Goal: Task Accomplishment & Management: Use online tool/utility

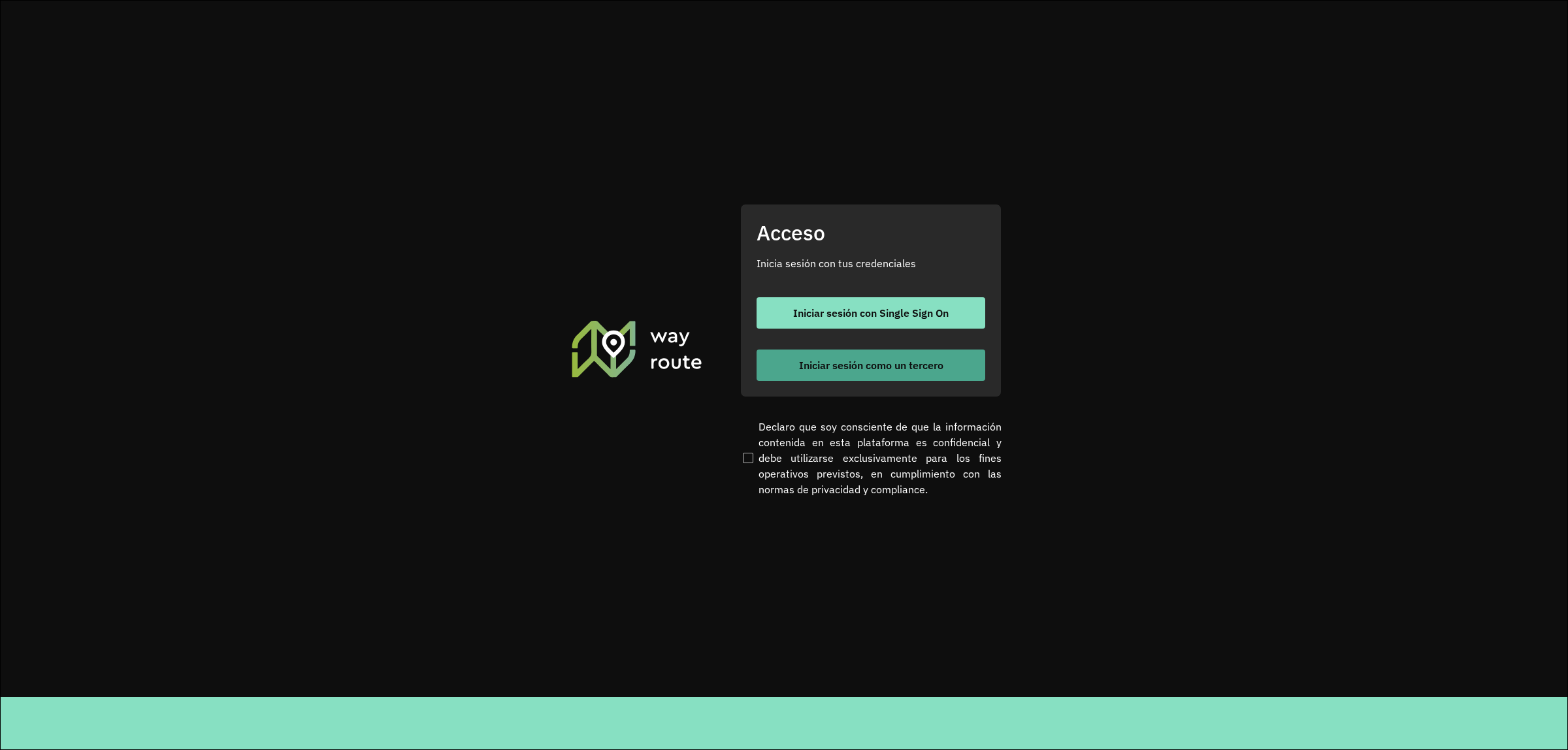
click at [814, 373] on button "Iniciar sesión como un tercero" at bounding box center [871, 365] width 228 height 32
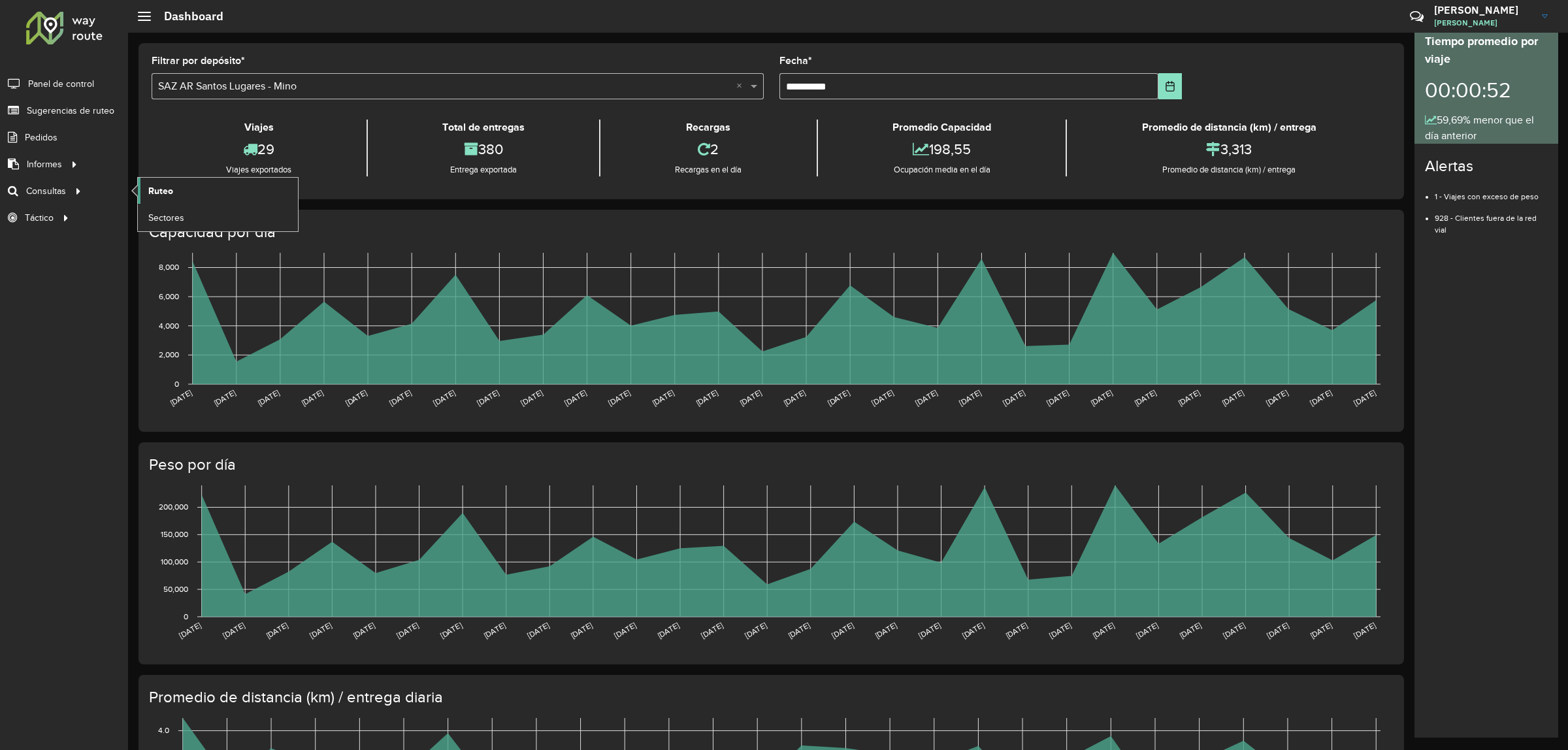
click at [183, 193] on link "Ruteo" at bounding box center [218, 191] width 160 height 26
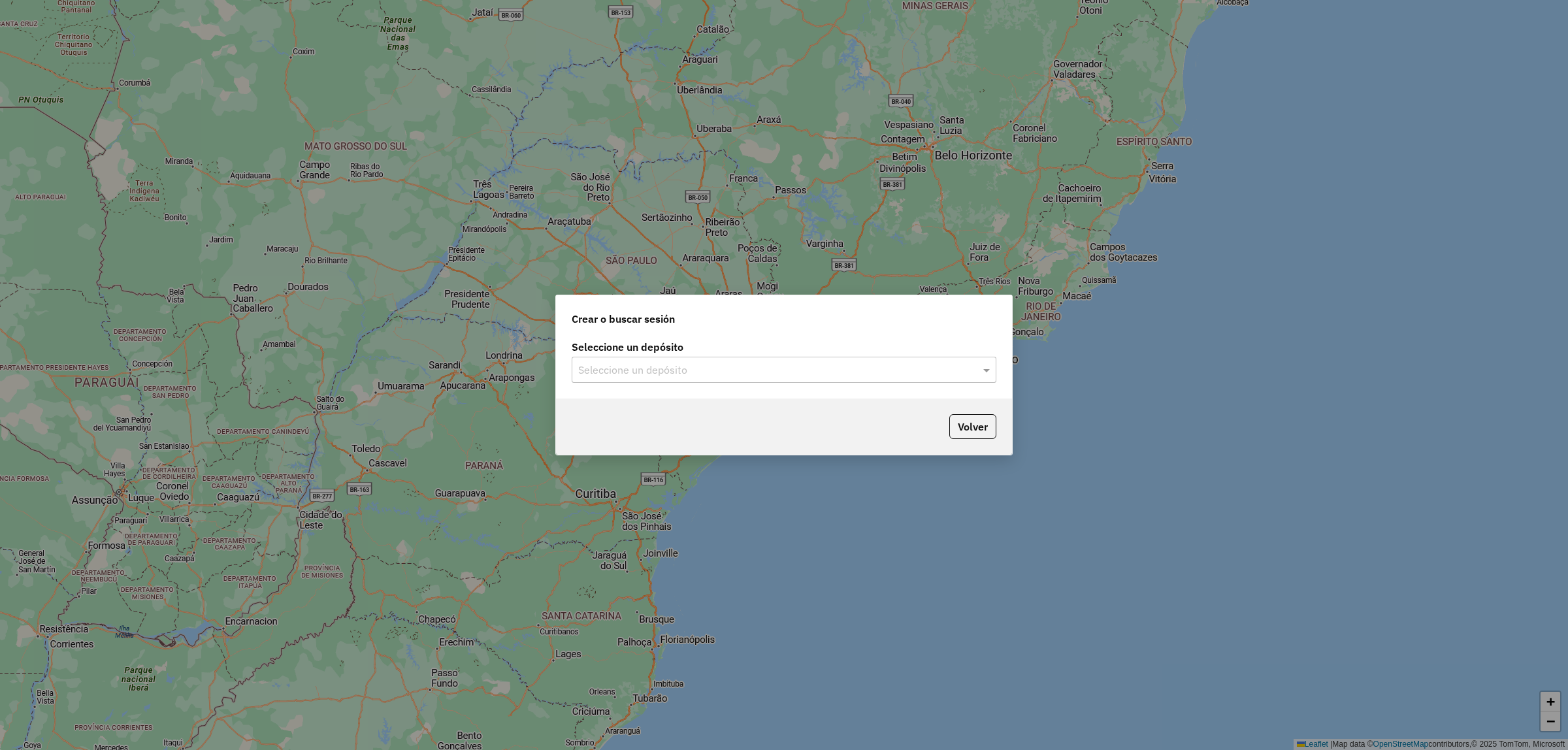
click at [729, 383] on div "Seleccione un depósito Seleccione un depósito" at bounding box center [783, 369] width 456 height 62
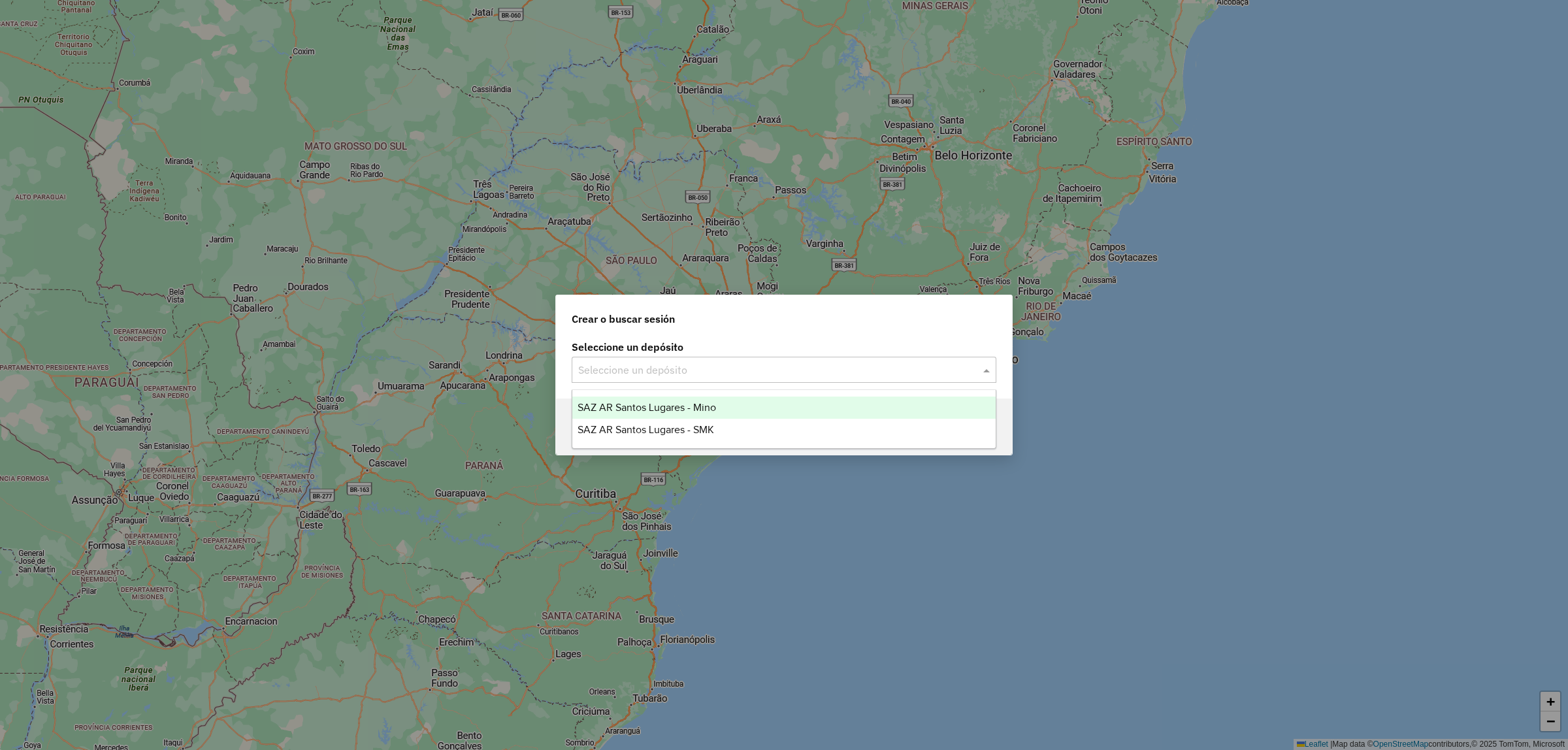
click at [704, 370] on input "text" at bounding box center [770, 370] width 386 height 15
click at [701, 399] on div "SAZ AR Santos Lugares - Mino" at bounding box center [783, 408] width 423 height 22
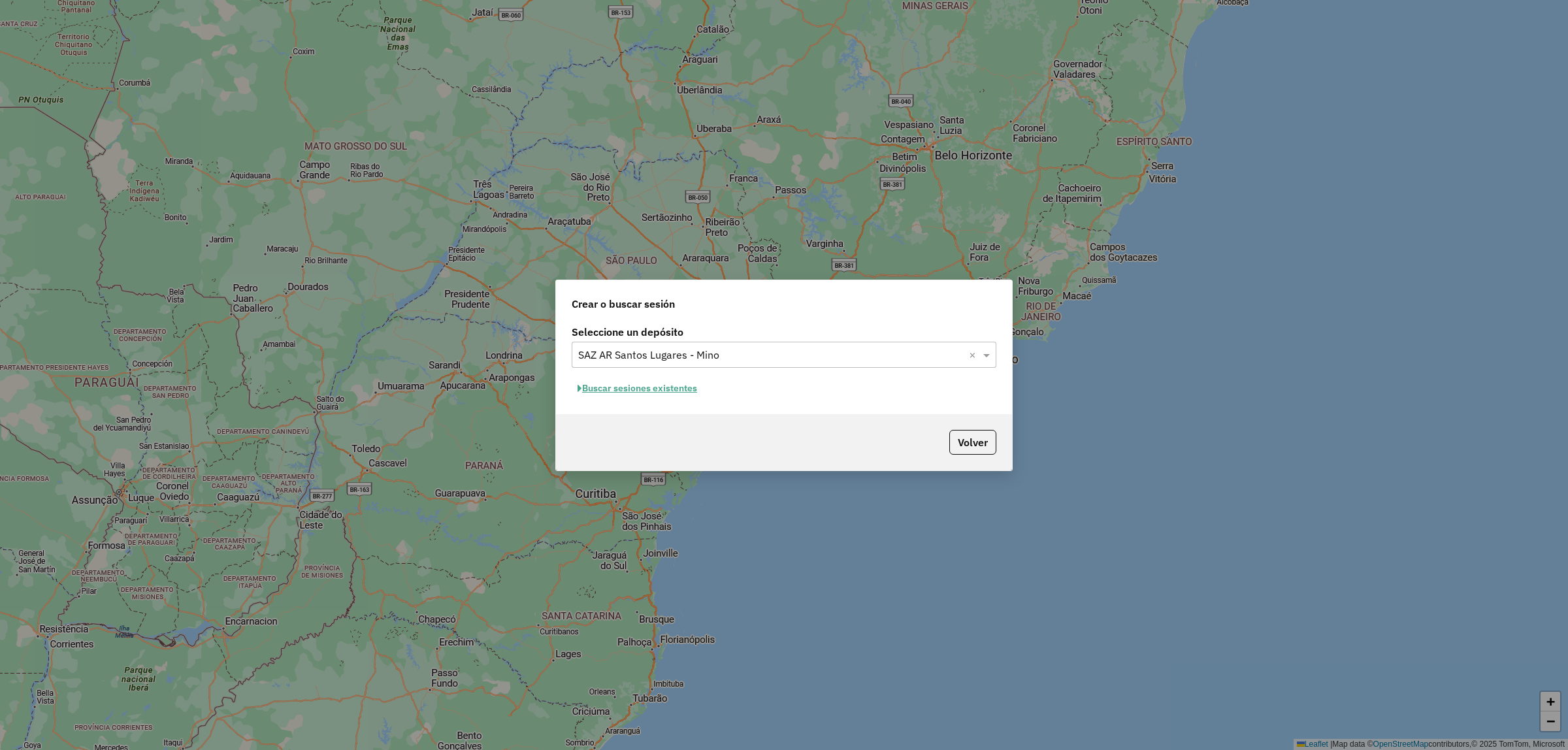
click at [681, 392] on button "Buscar sesiones existentes" at bounding box center [637, 388] width 131 height 21
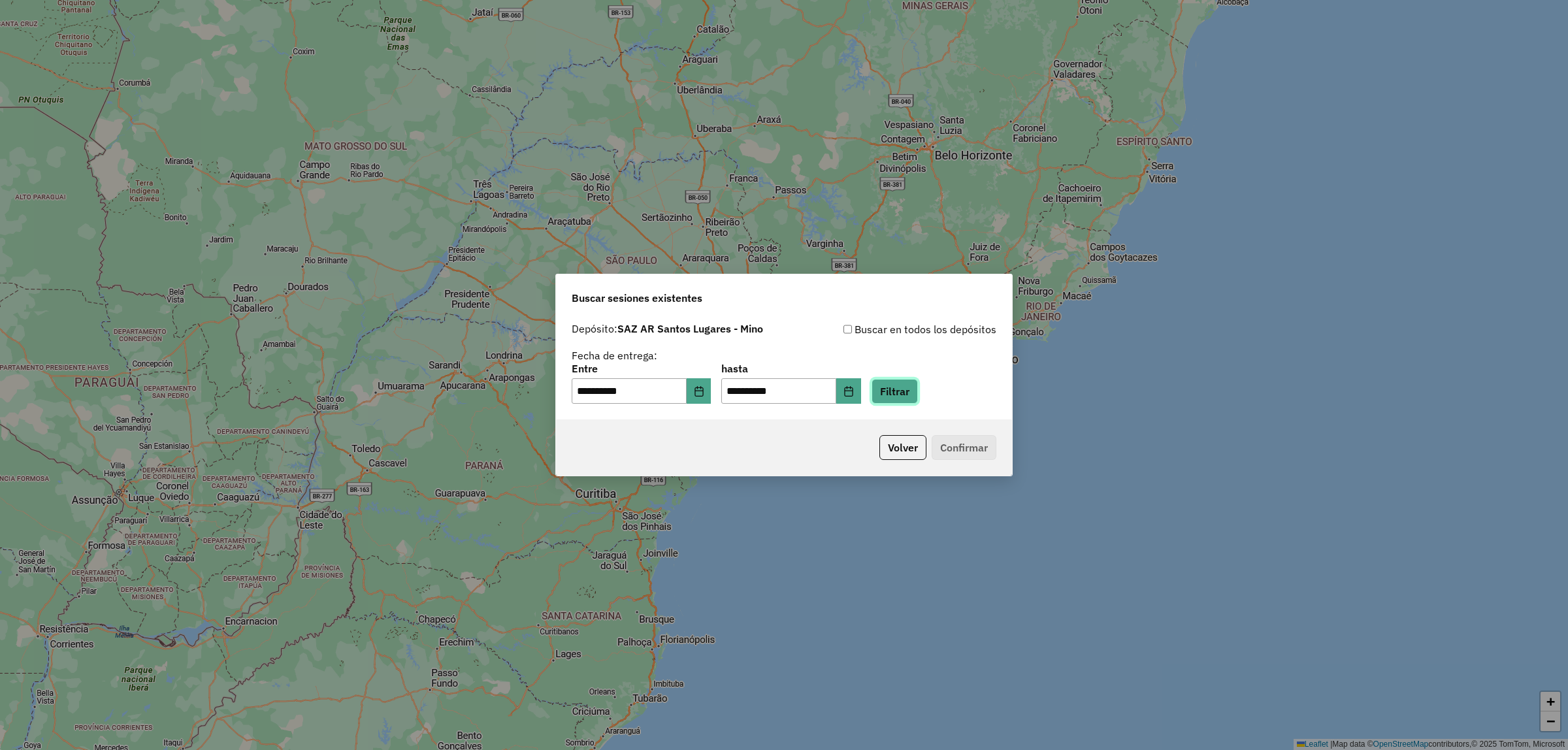
click at [918, 384] on button "Filtrar" at bounding box center [895, 391] width 46 height 25
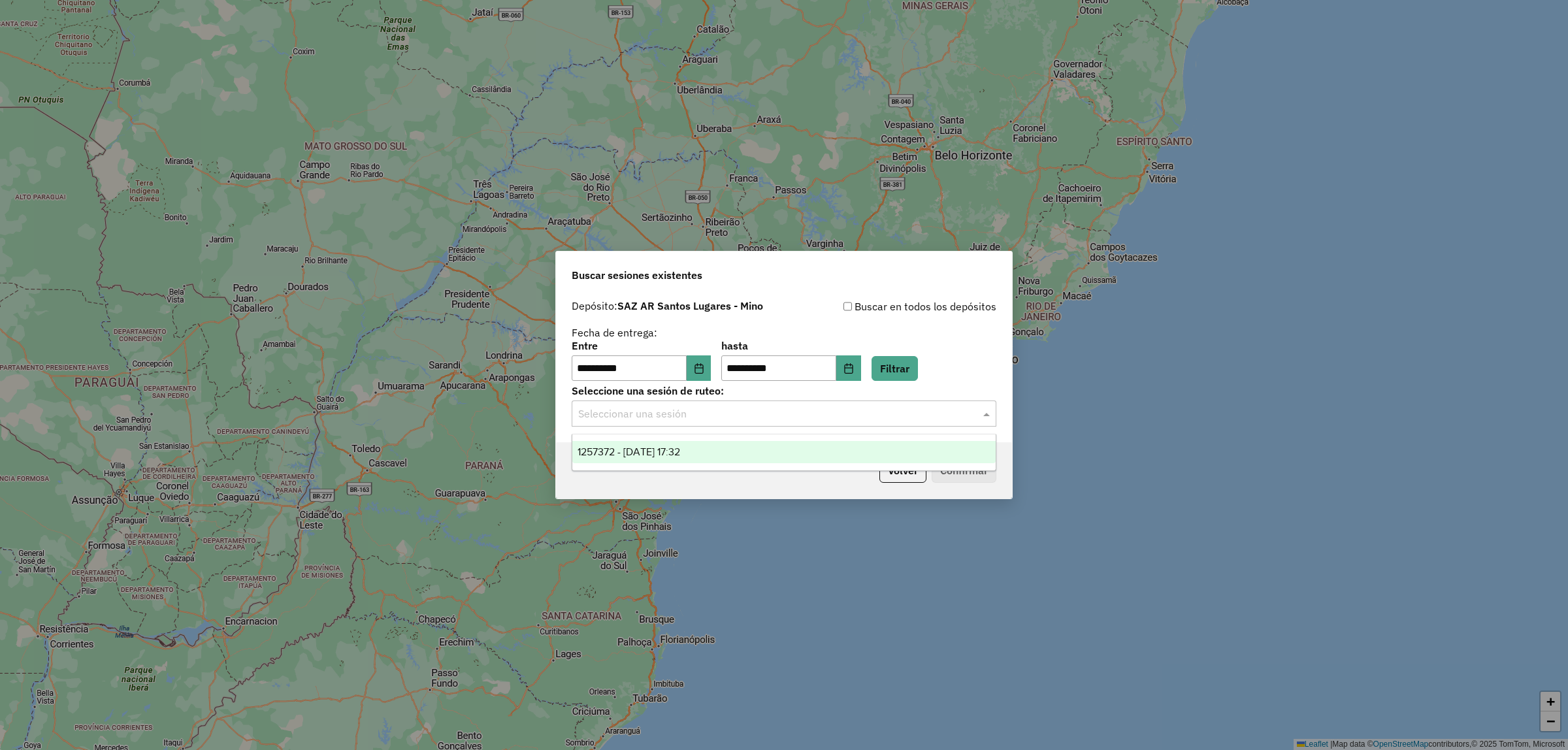
click at [769, 423] on div "Seleccionar una sesión" at bounding box center [784, 413] width 424 height 26
drag, startPoint x: 781, startPoint y: 449, endPoint x: 921, endPoint y: 458, distance: 140.3
click at [781, 452] on div "1257372 - 02/09/2025 17:32" at bounding box center [783, 453] width 423 height 22
click at [954, 466] on button "Confirmar" at bounding box center [963, 470] width 64 height 25
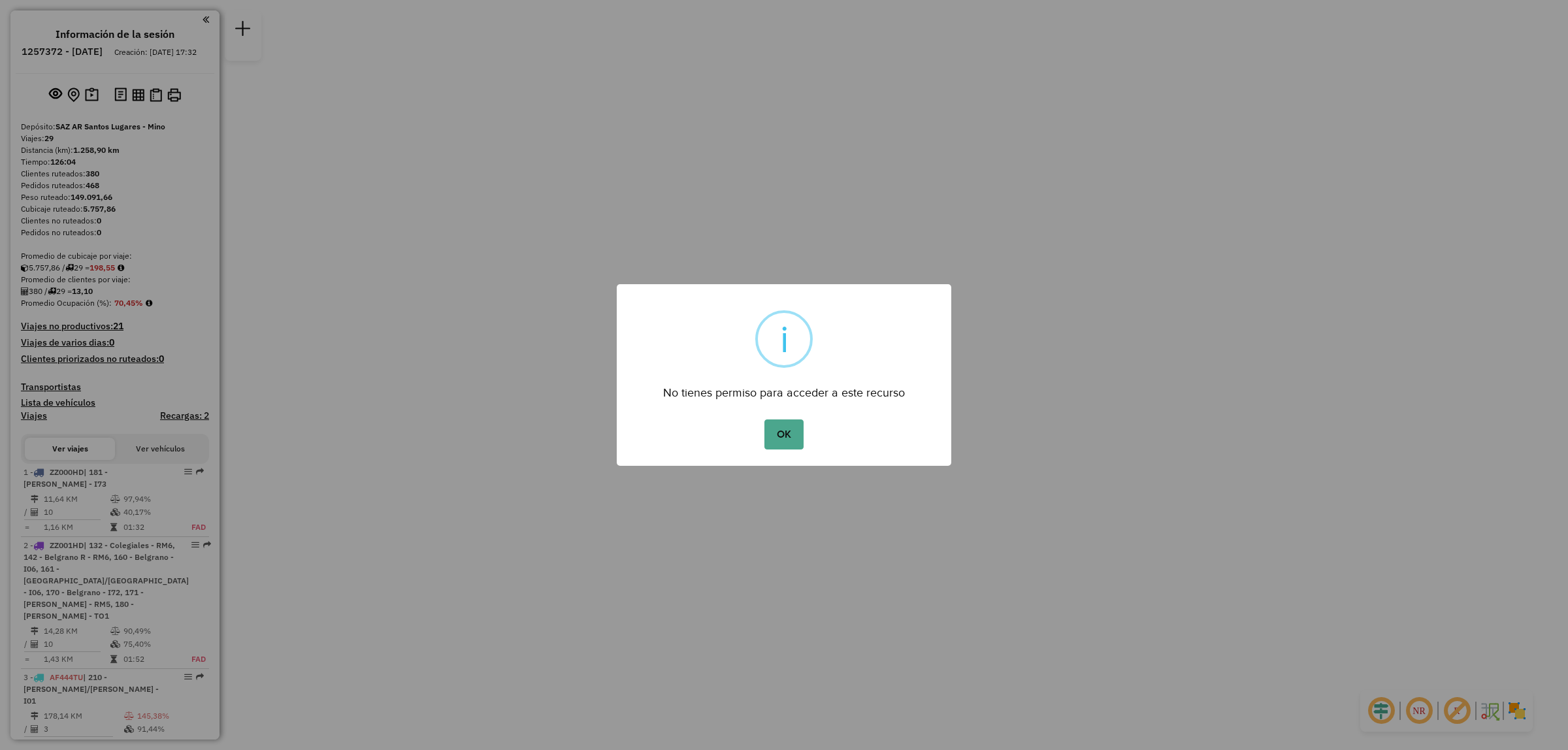
click at [807, 428] on div "OK No Cancel" at bounding box center [784, 435] width 335 height 37
click at [788, 430] on button "OK" at bounding box center [783, 434] width 39 height 30
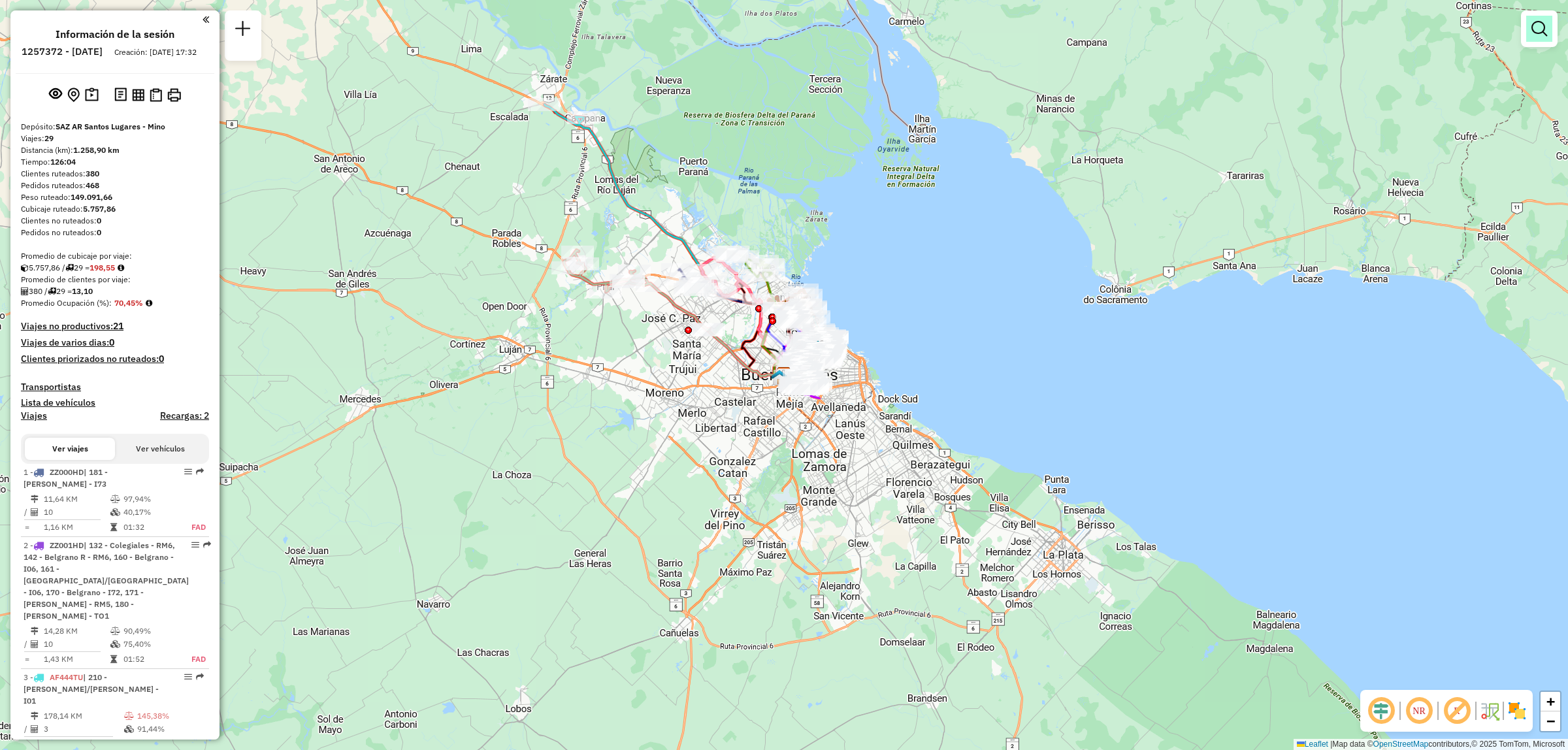
click at [1548, 31] on link at bounding box center [1539, 28] width 26 height 26
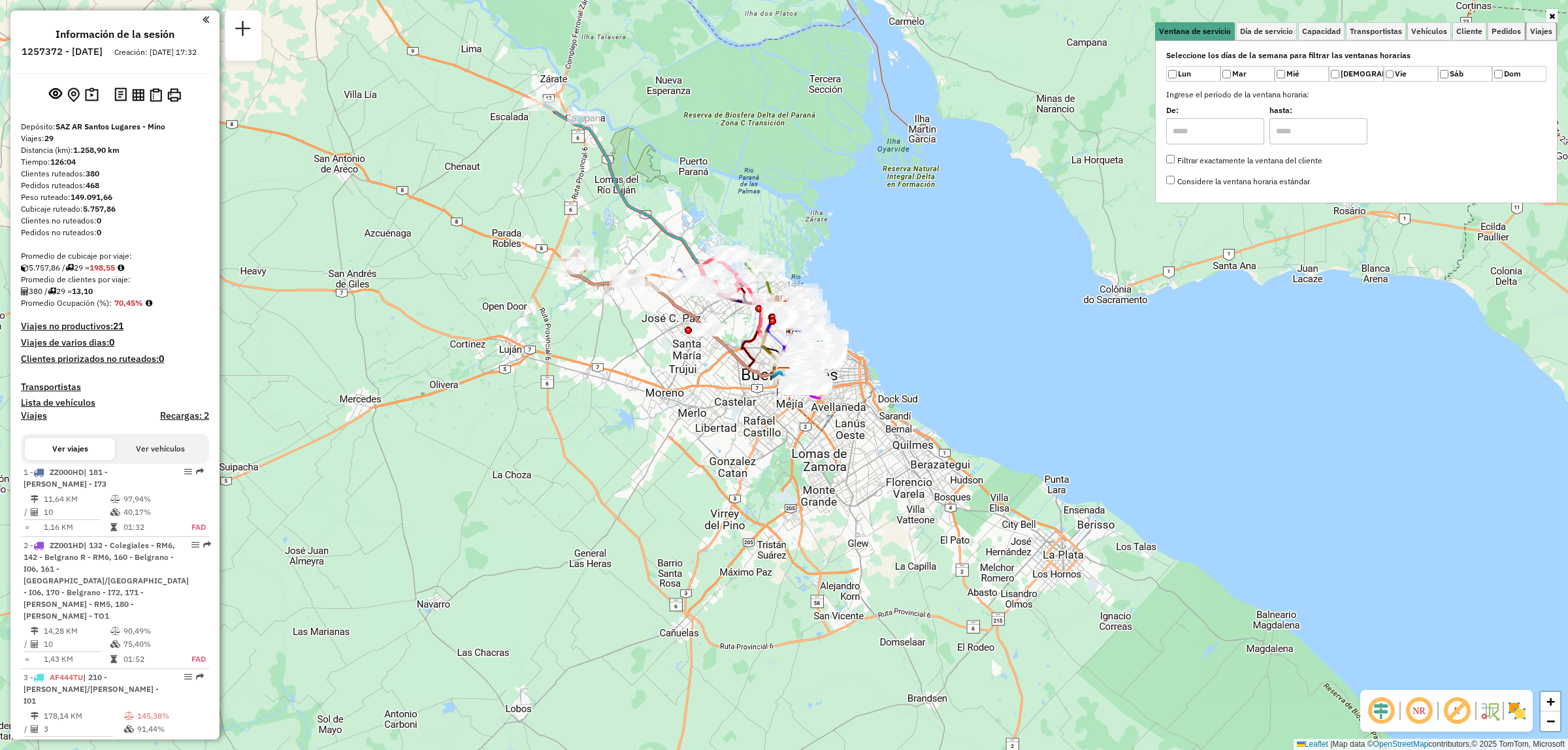
click at [1548, 31] on span "Viajes" at bounding box center [1541, 31] width 22 height 8
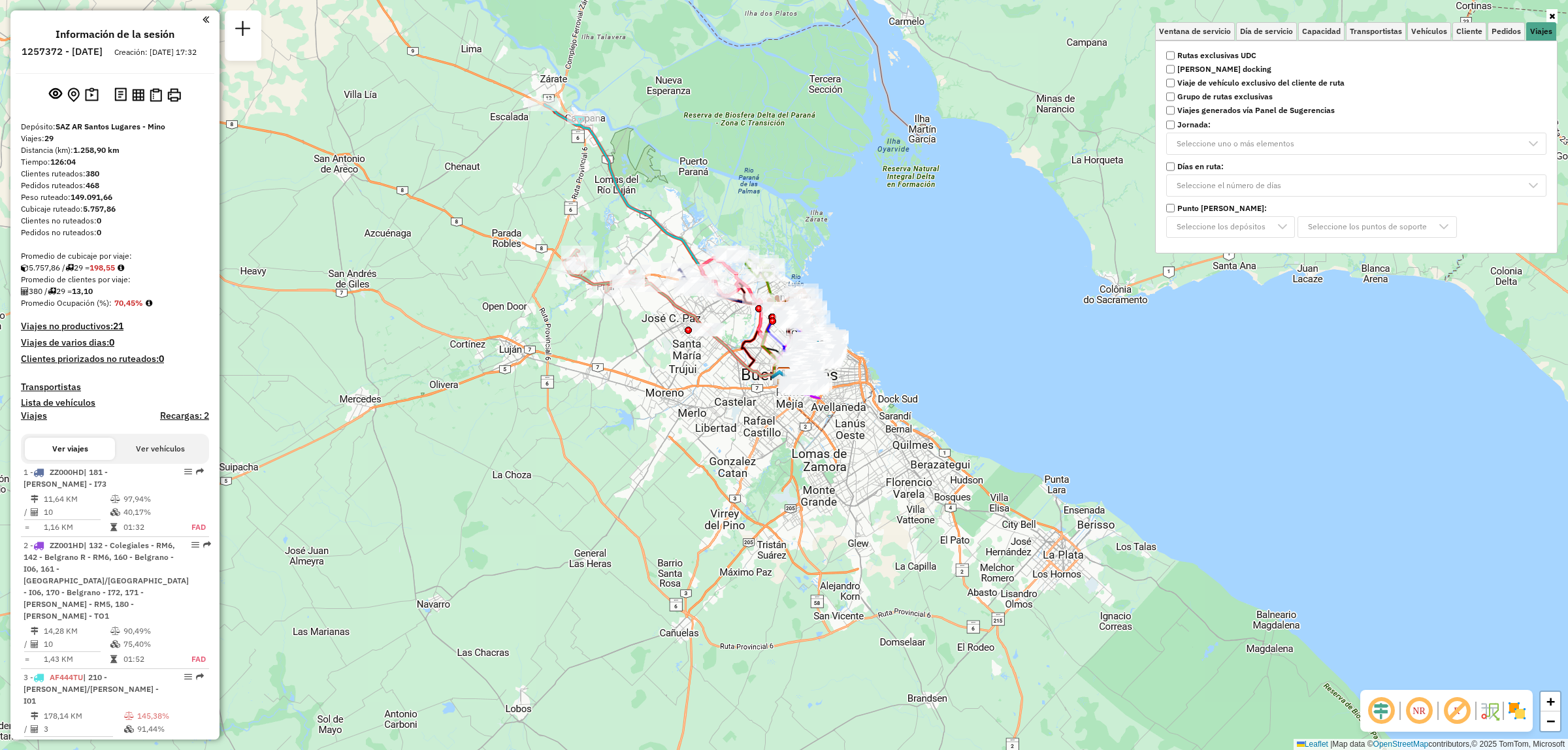
click at [1237, 51] on strong "Rutas exclusivas UDC" at bounding box center [1217, 56] width 79 height 12
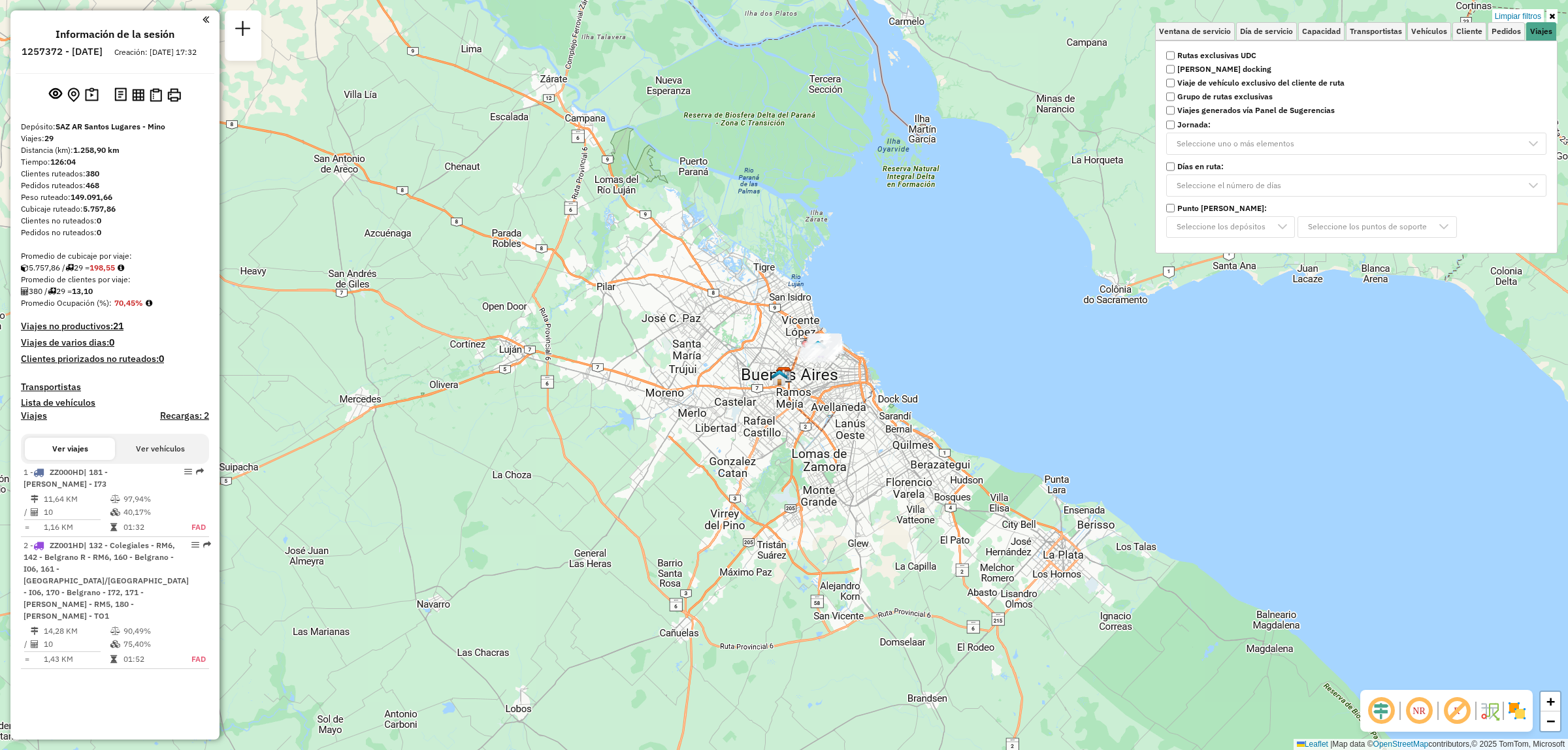
click at [900, 301] on div "Limpiar filtros Ventana de servicio Día de servicio Capacidad Transportistas Ve…" at bounding box center [784, 375] width 1568 height 750
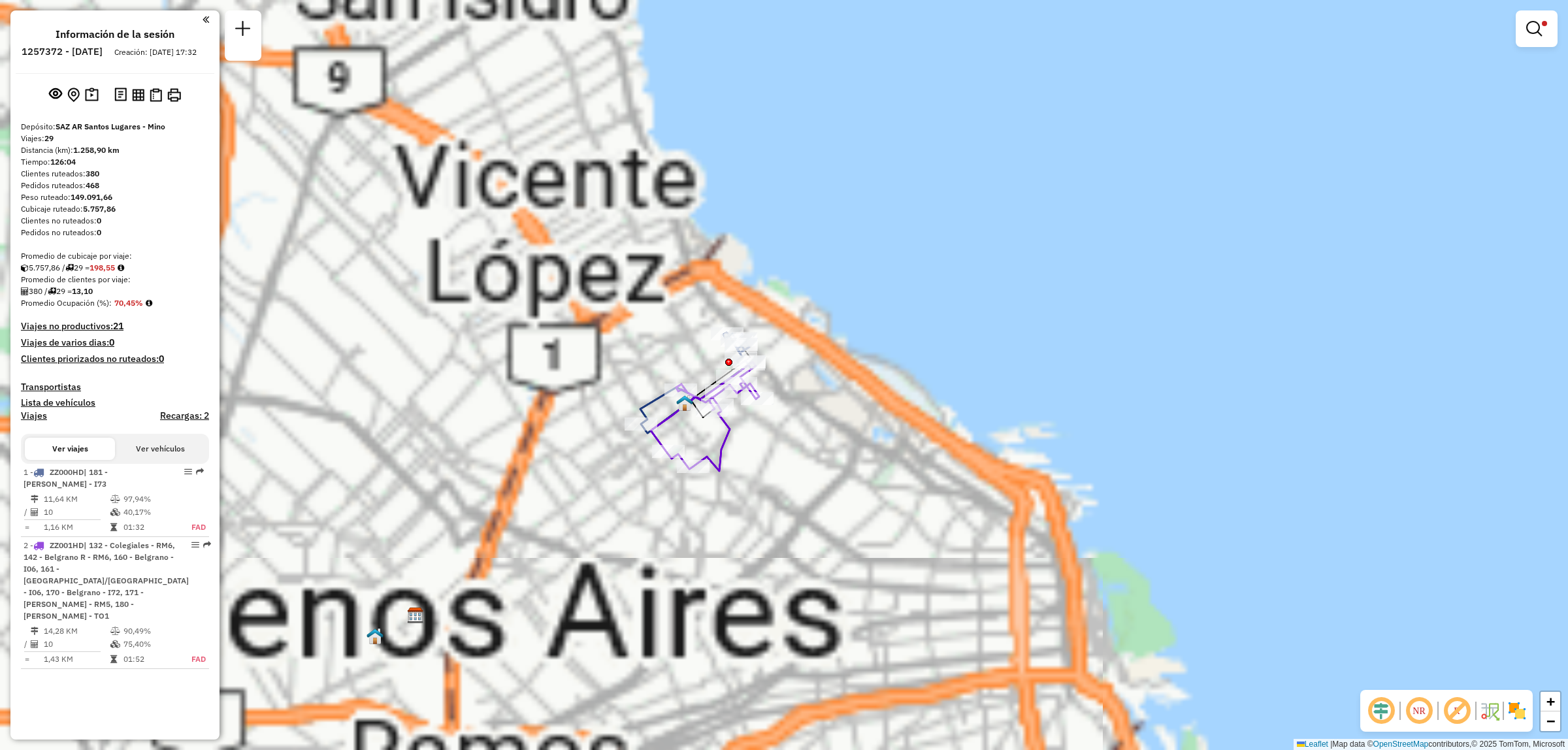
drag, startPoint x: 780, startPoint y: 374, endPoint x: 817, endPoint y: 376, distance: 37.1
click at [817, 376] on div "Limpiar filtros Ventana de servicio Día de servicio Capacidad Transportistas Ve…" at bounding box center [784, 375] width 1568 height 750
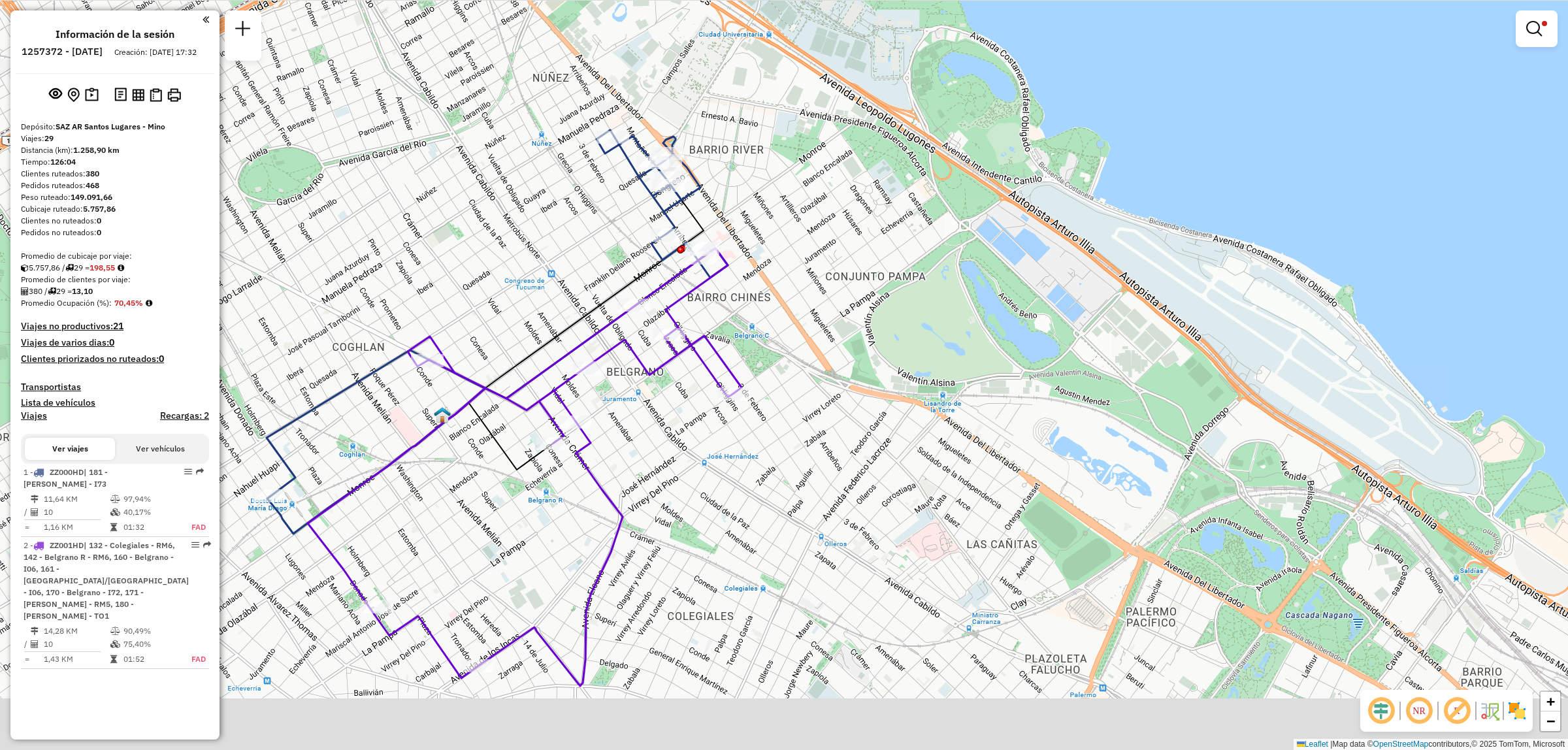
drag, startPoint x: 549, startPoint y: 366, endPoint x: 564, endPoint y: 285, distance: 82.4
click at [564, 285] on div "Limpiar filtros Ventana de servicio Día de servicio Capacidad Transportistas Ve…" at bounding box center [784, 375] width 1568 height 750
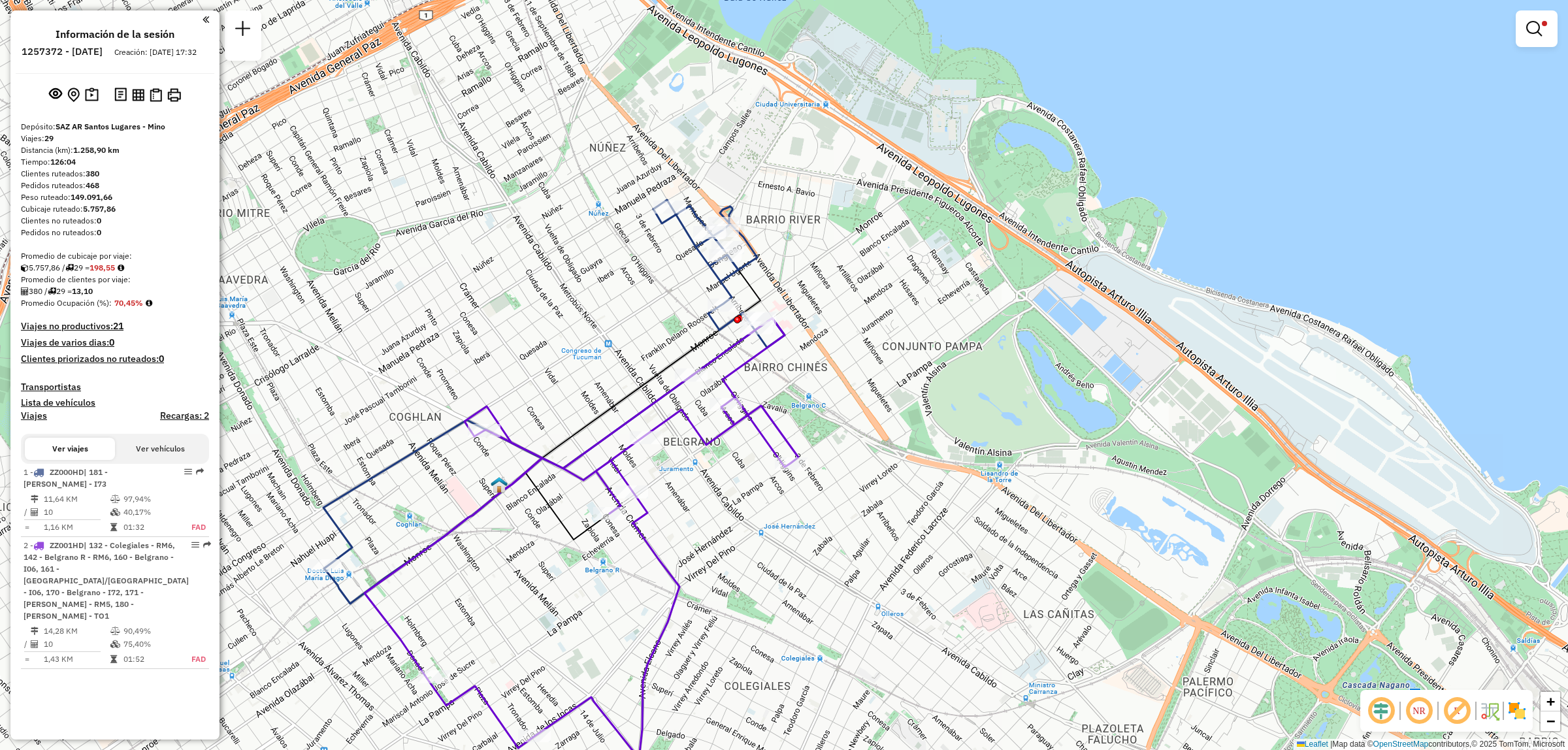
drag, startPoint x: 465, startPoint y: 406, endPoint x: 616, endPoint y: 387, distance: 152.2
click at [616, 387] on div "Limpiar filtros Ventana de servicio Día de servicio Capacidad Transportistas Ve…" at bounding box center [784, 375] width 1568 height 750
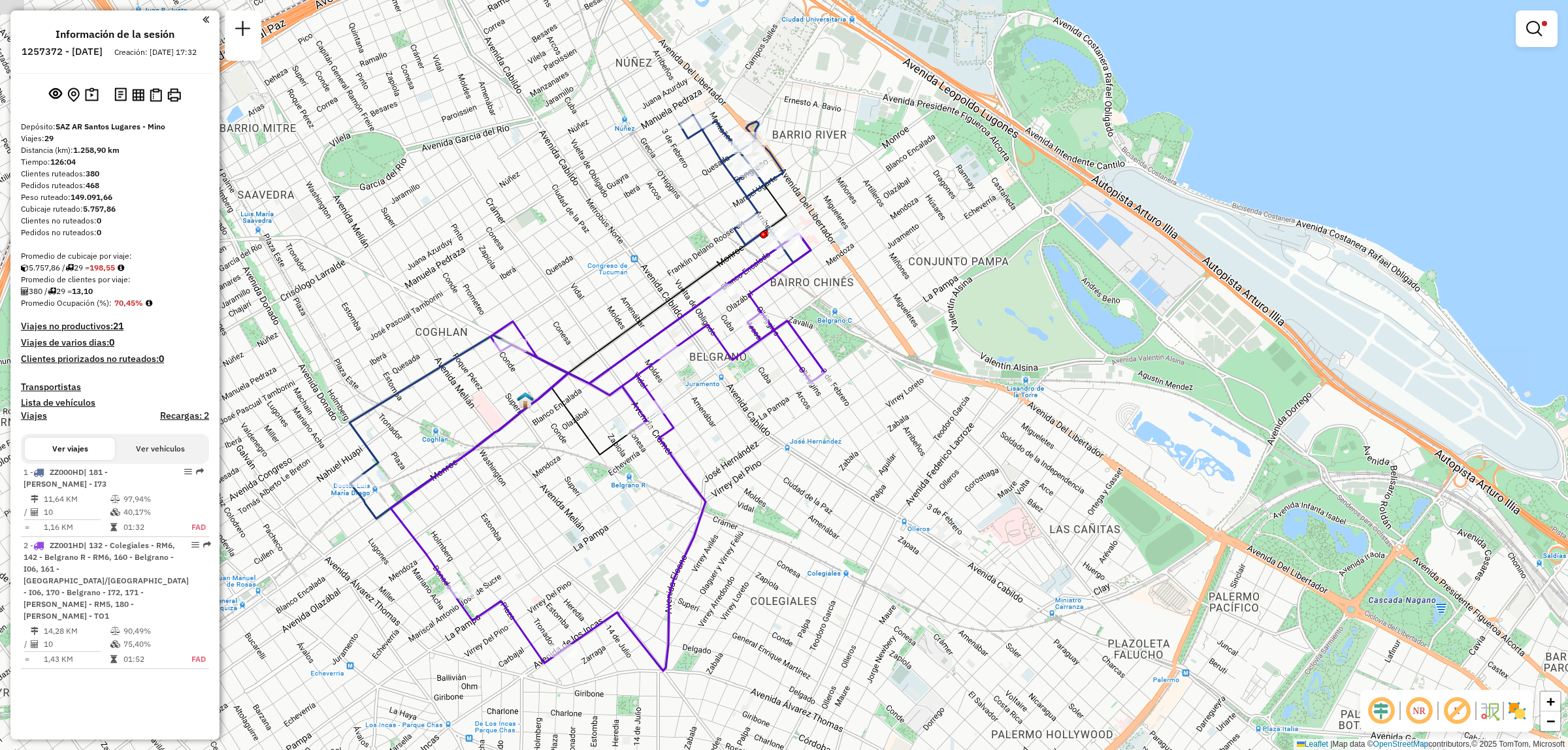
drag, startPoint x: 514, startPoint y: 556, endPoint x: 539, endPoint y: 474, distance: 85.7
click at [539, 474] on div "Limpiar filtros Ventana de servicio Día de servicio Capacidad Transportistas Ve…" at bounding box center [784, 375] width 1568 height 750
click at [149, 102] on img at bounding box center [155, 95] width 12 height 14
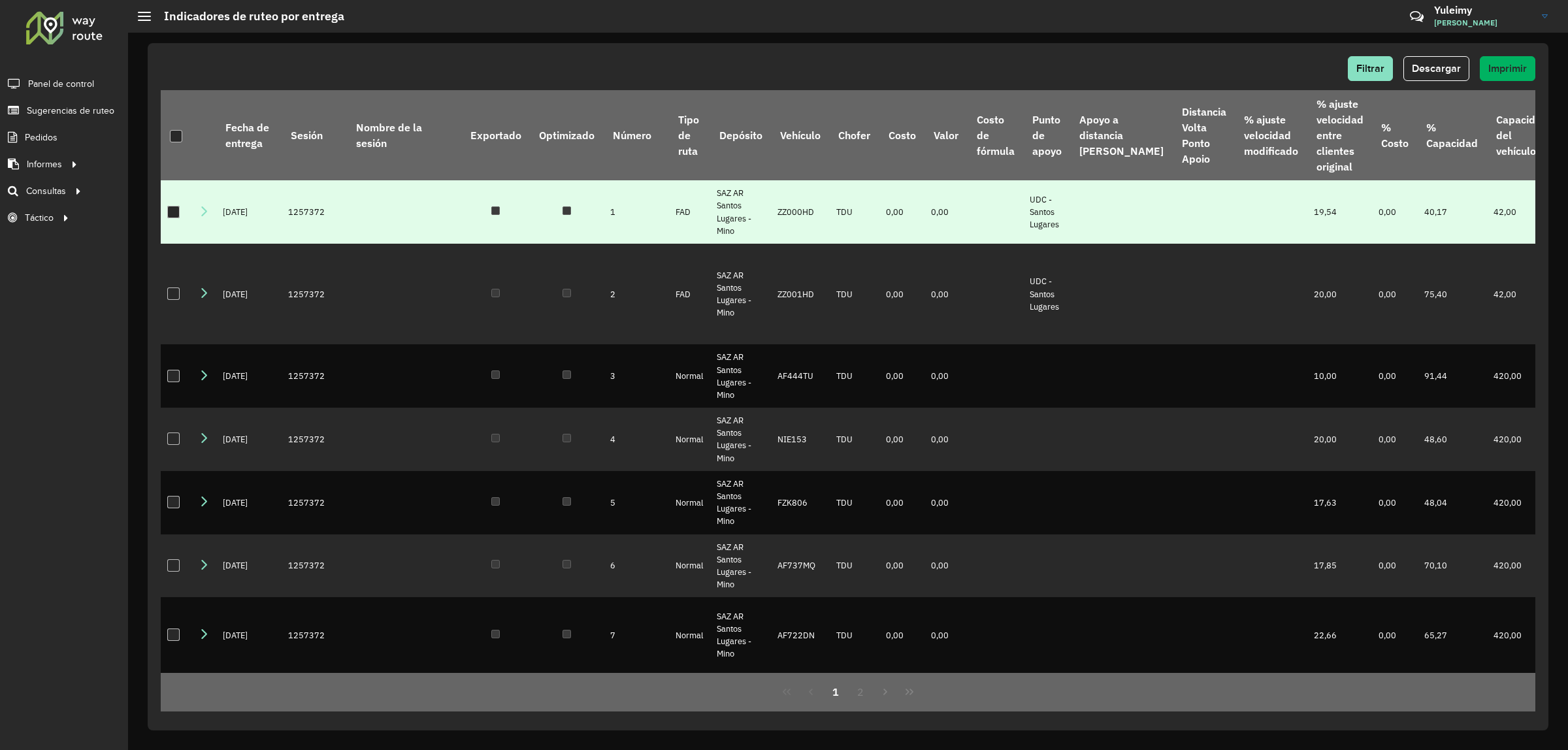
click at [177, 210] on div at bounding box center [173, 212] width 12 height 12
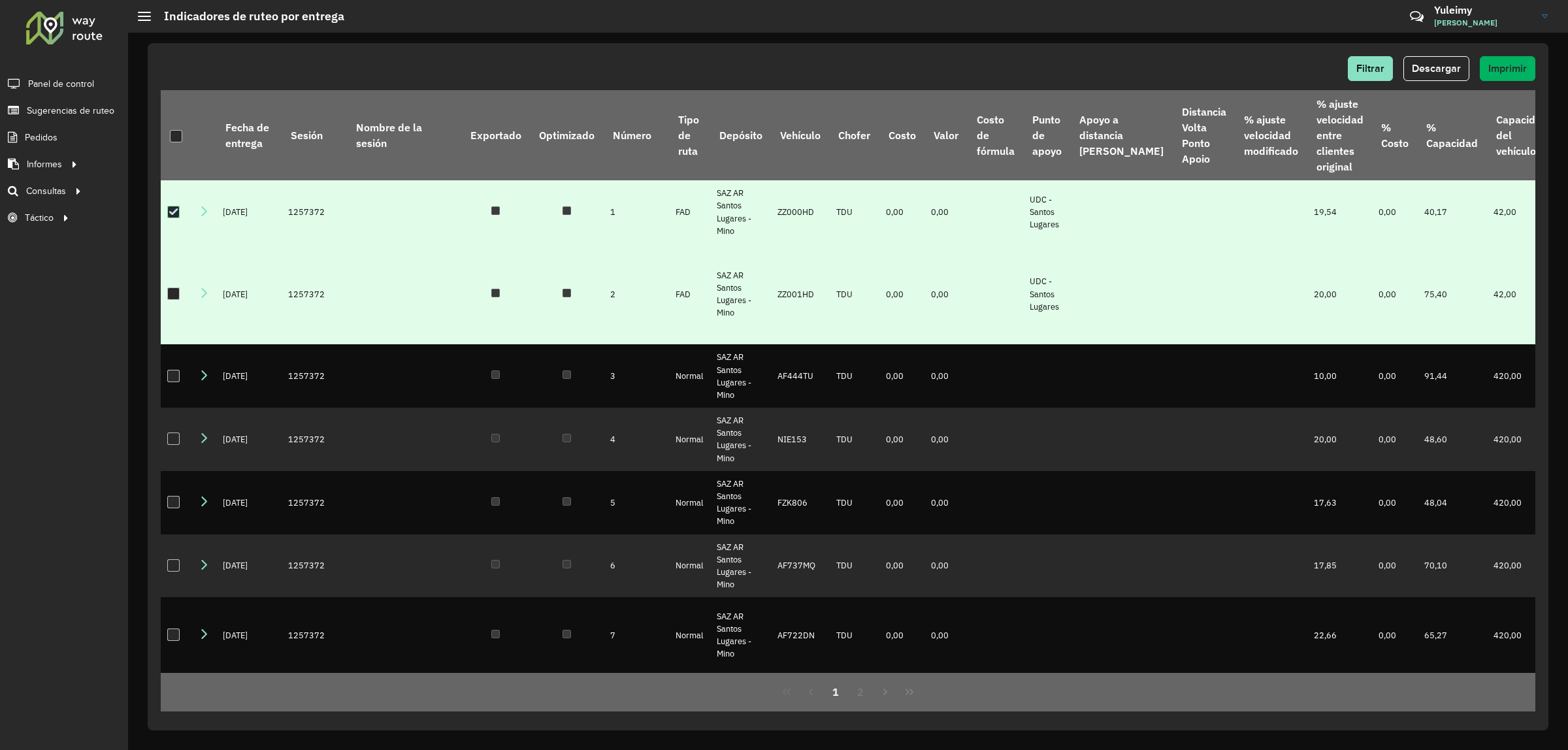
click at [168, 300] on div at bounding box center [173, 294] width 12 height 12
click at [1425, 64] on span "Descargar" at bounding box center [1436, 68] width 49 height 11
